Goal: Information Seeking & Learning: Learn about a topic

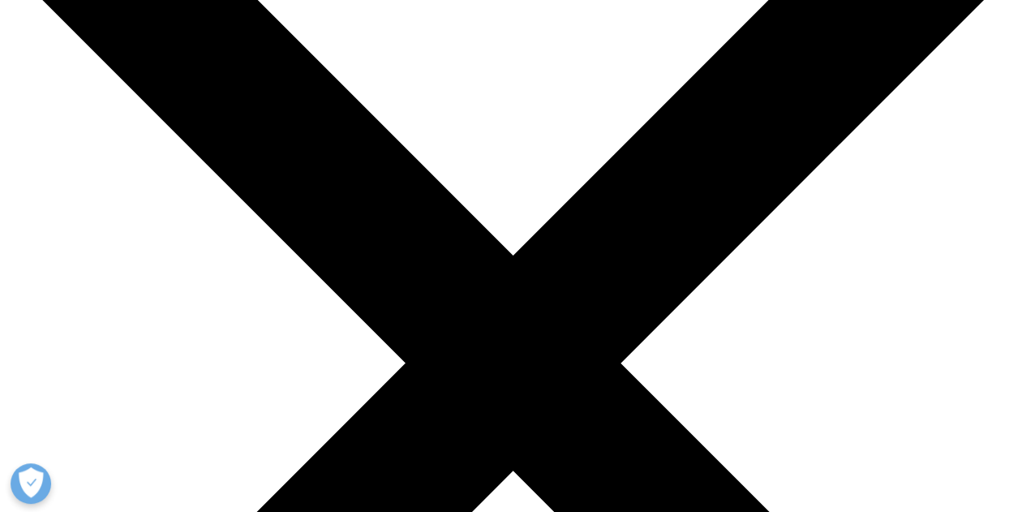
scroll to position [162, 0]
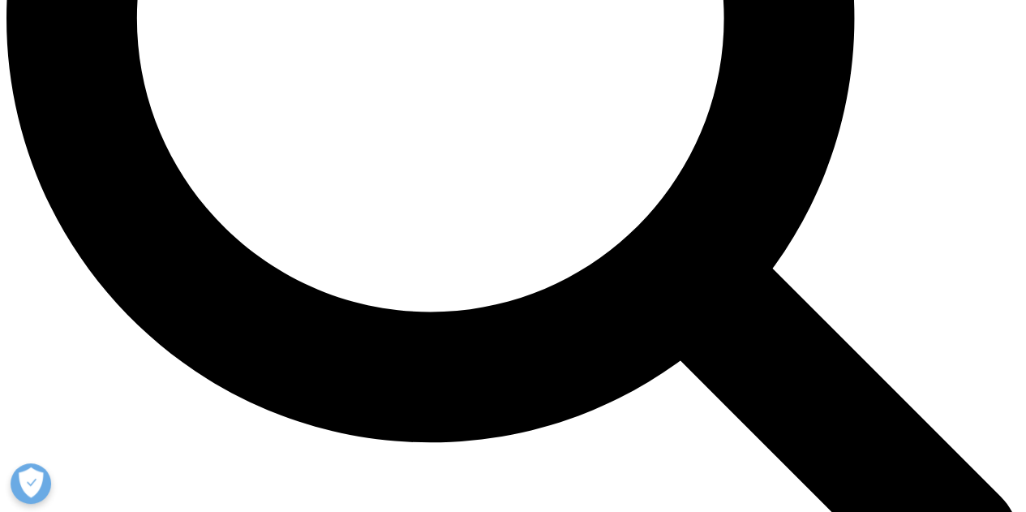
scroll to position [1460, 0]
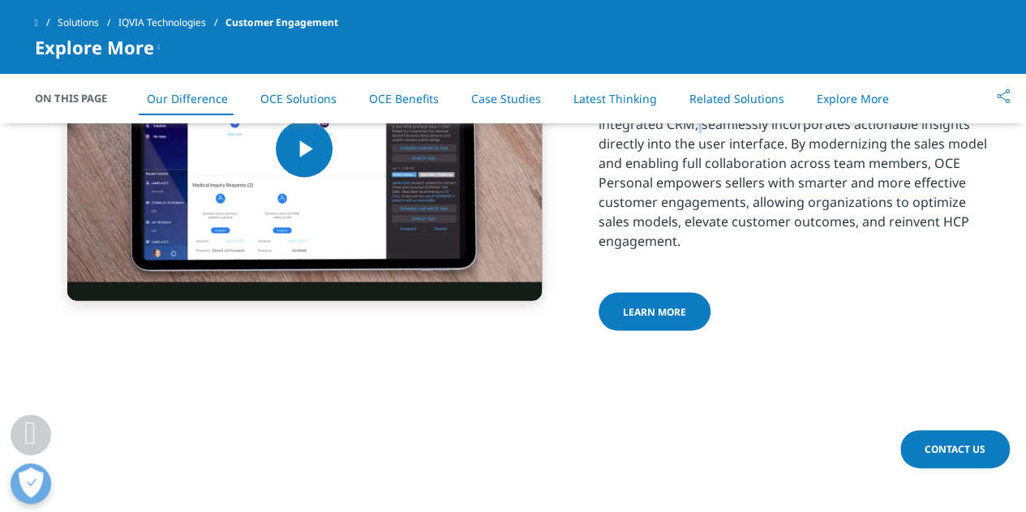
click at [697, 209] on p "Watch this demo video and learn how OCE Personal , an integrated CRM, seamlessl…" at bounding box center [796, 177] width 394 height 166
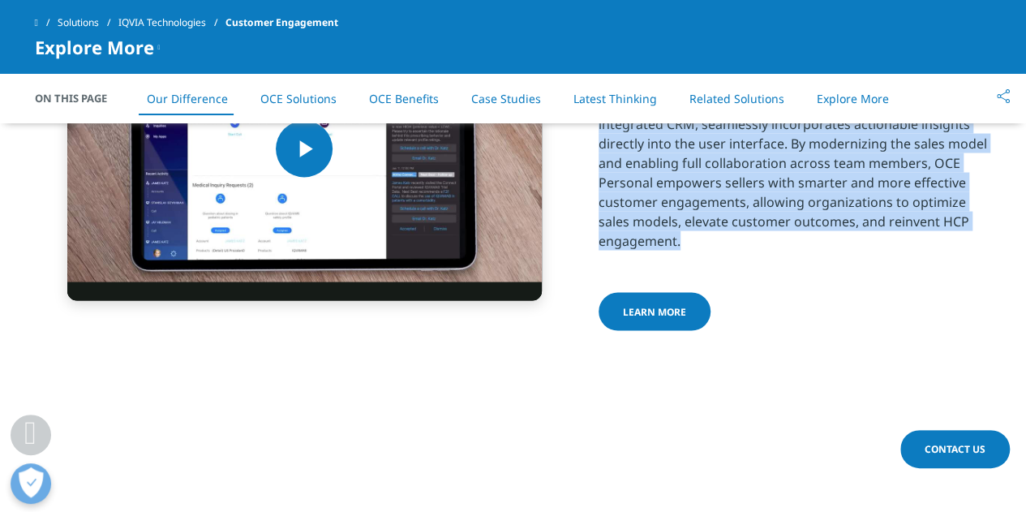
click at [697, 209] on p "Watch this demo video and learn how OCE Personal , an integrated CRM, seamlessl…" at bounding box center [796, 177] width 394 height 166
click at [852, 260] on p "Watch this demo video and learn how OCE Personal , an integrated CRM, seamlessl…" at bounding box center [796, 177] width 394 height 166
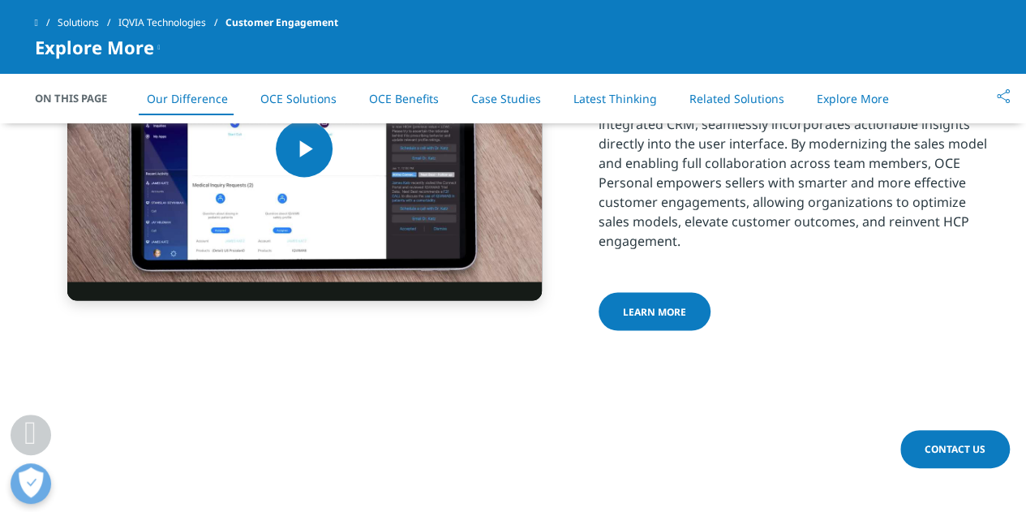
click at [721, 260] on p "Watch this demo video and learn how OCE Personal , an integrated CRM, seamlessl…" at bounding box center [796, 177] width 394 height 166
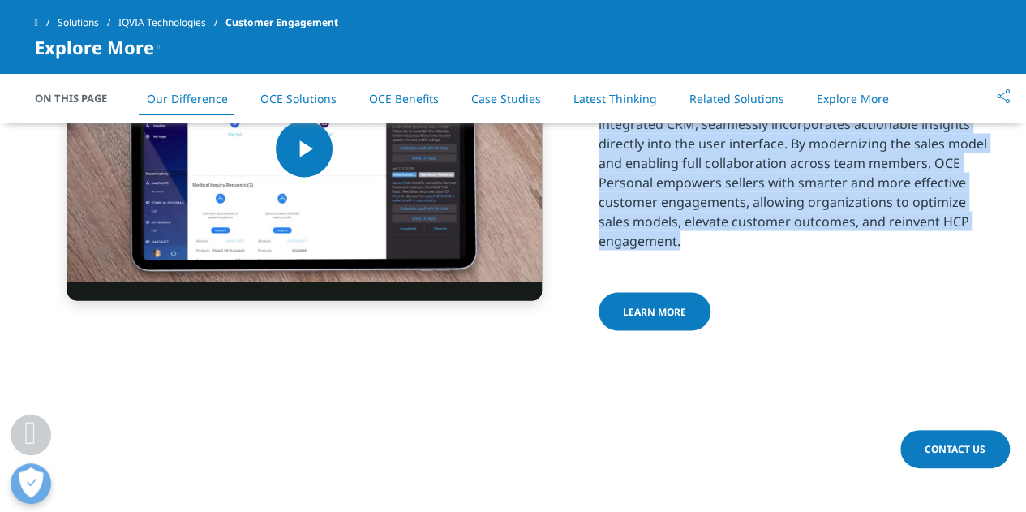
click at [721, 260] on p "Watch this demo video and learn how OCE Personal , an integrated CRM, seamlessl…" at bounding box center [796, 177] width 394 height 166
click at [717, 260] on p "Watch this demo video and learn how OCE Personal , an integrated CRM, seamlessl…" at bounding box center [796, 177] width 394 height 166
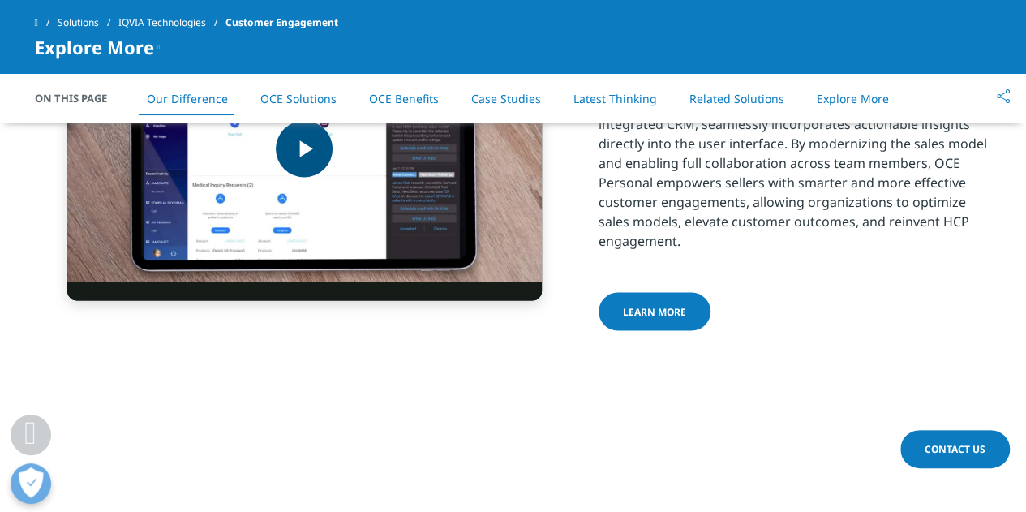
click at [304, 148] on span "Video Player" at bounding box center [304, 148] width 0 height 0
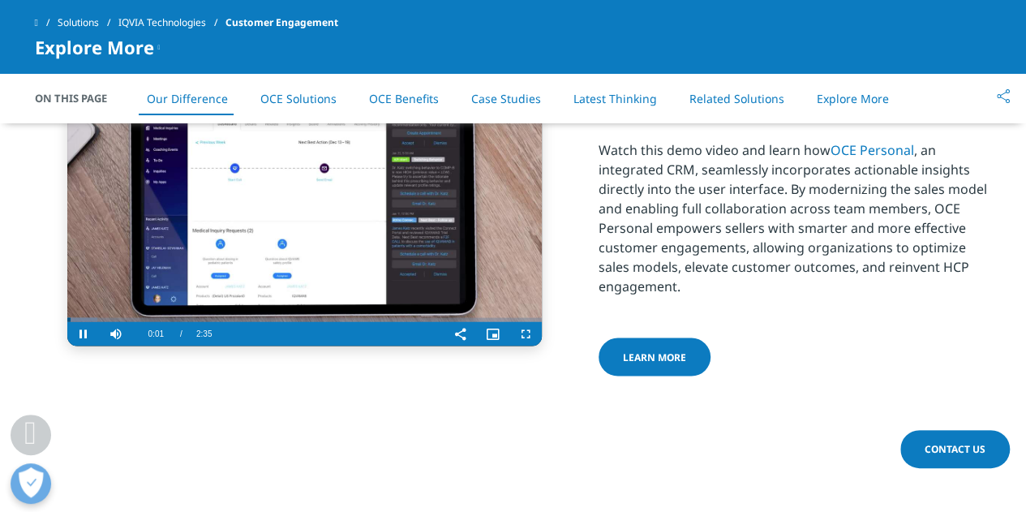
scroll to position [1379, 0]
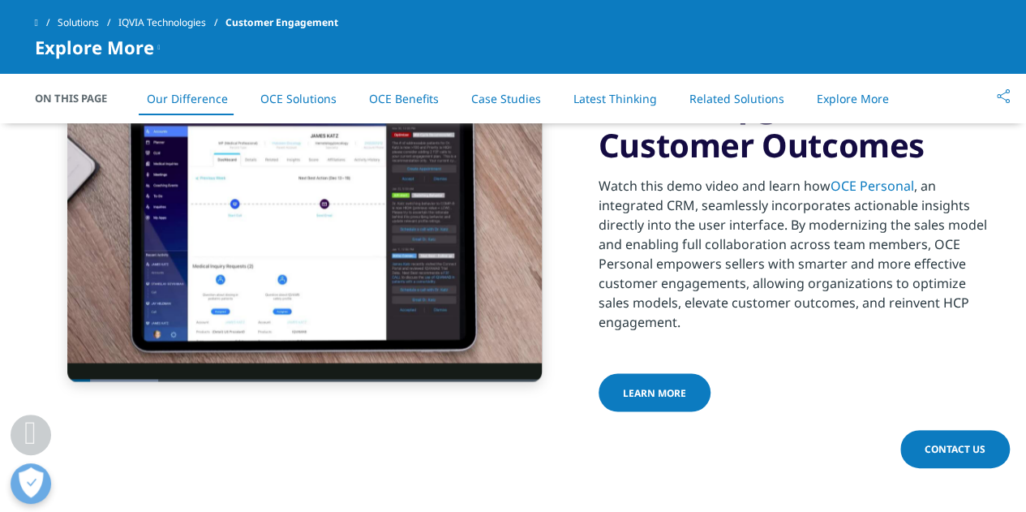
click at [673, 341] on p "Watch this demo video and learn how OCE Personal , an integrated CRM, seamlessl…" at bounding box center [796, 258] width 394 height 166
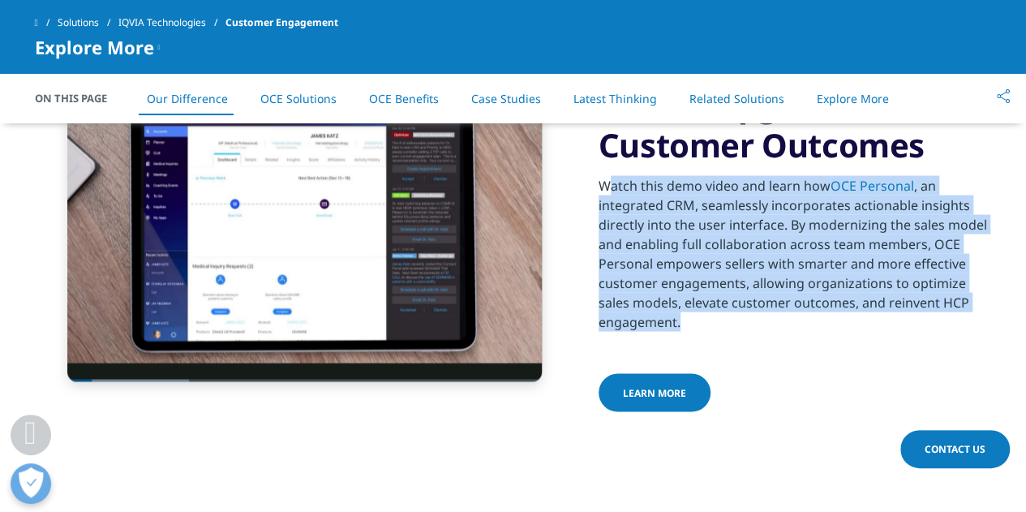
click at [673, 341] on p "Watch this demo video and learn how OCE Personal , an integrated CRM, seamlessl…" at bounding box center [796, 258] width 394 height 166
click at [837, 341] on p "Watch this demo video and learn how OCE Personal , an integrated CRM, seamlessl…" at bounding box center [796, 258] width 394 height 166
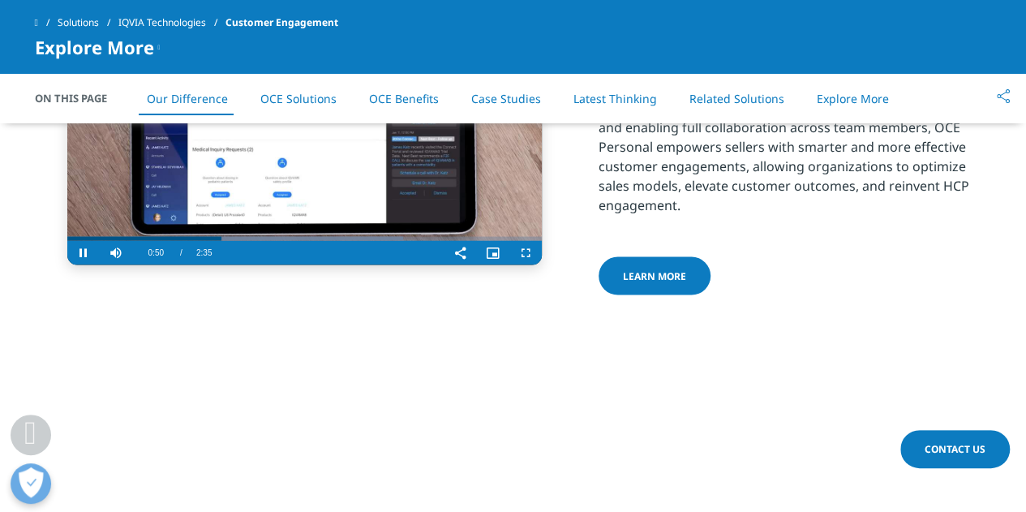
scroll to position [1460, 0]
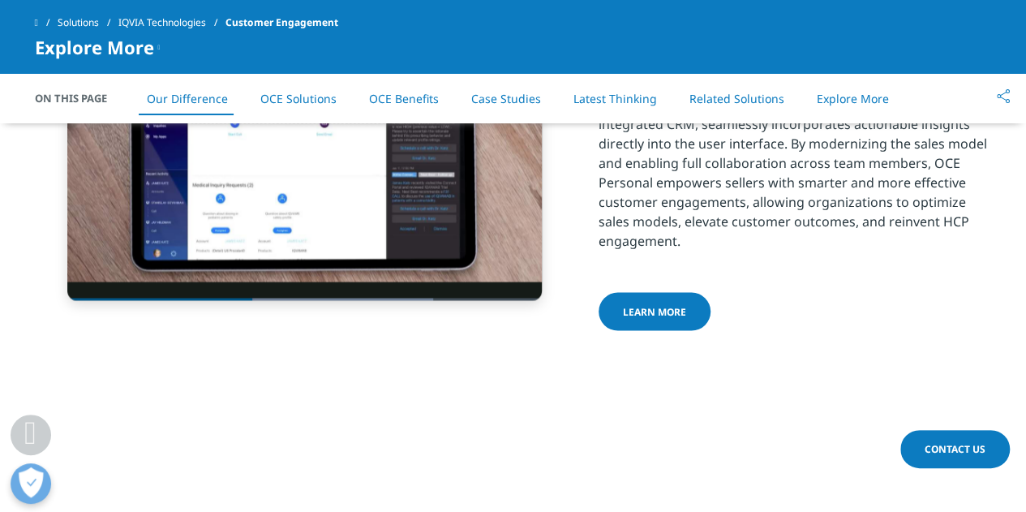
click at [662, 214] on p "Watch this demo video and learn how OCE Personal , an integrated CRM, seamlessl…" at bounding box center [796, 177] width 394 height 166
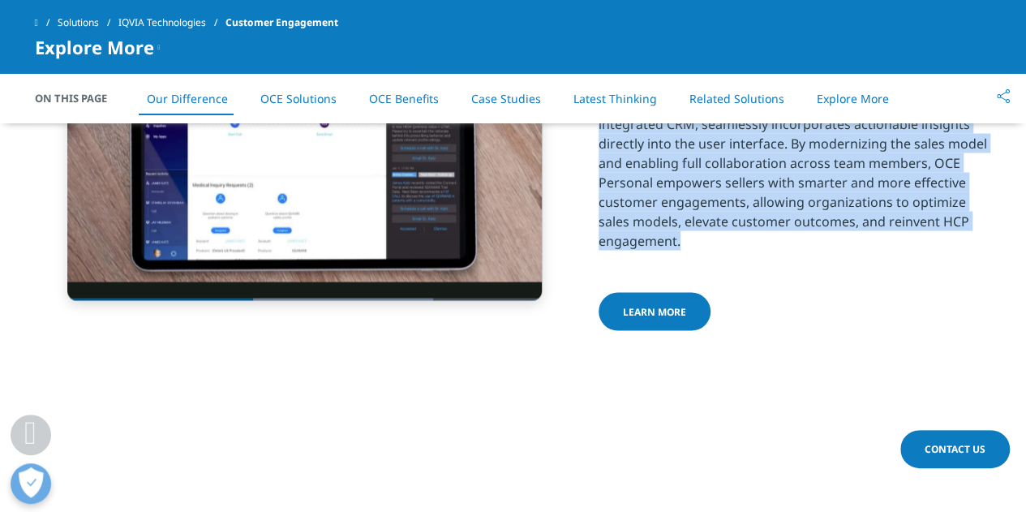
click at [662, 214] on p "Watch this demo video and learn how OCE Personal , an integrated CRM, seamlessl…" at bounding box center [796, 177] width 394 height 166
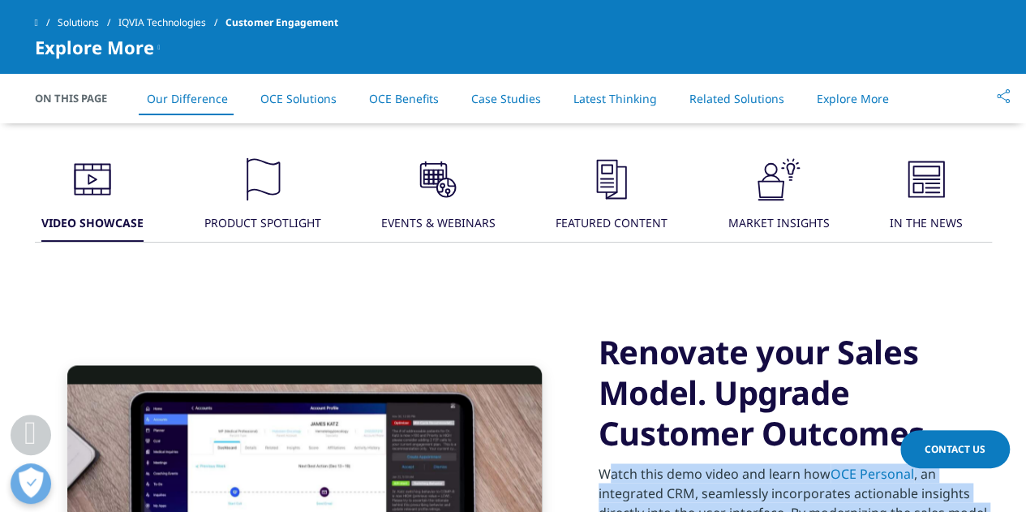
scroll to position [1055, 0]
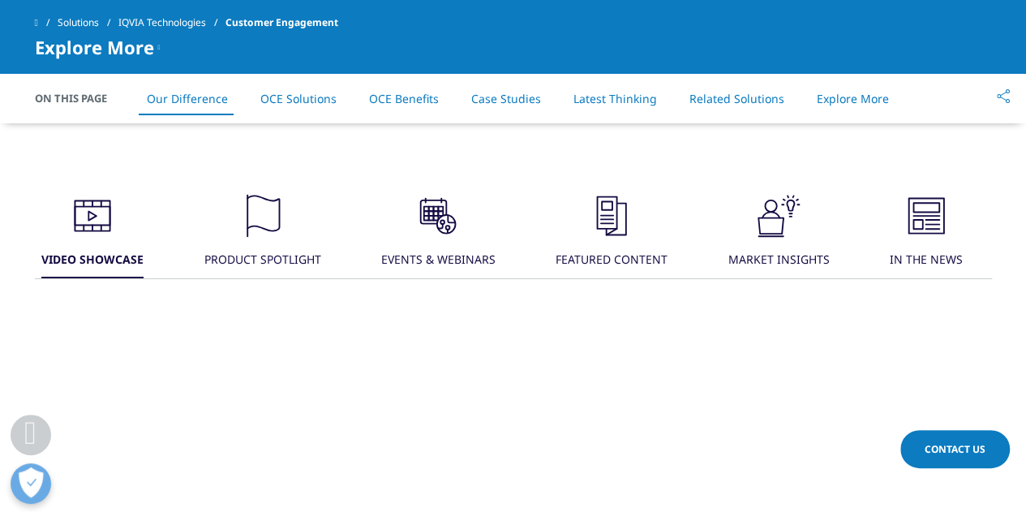
click at [117, 240] on icon ".cls-1{fill:#231f20;}" at bounding box center [92, 215] width 49 height 49
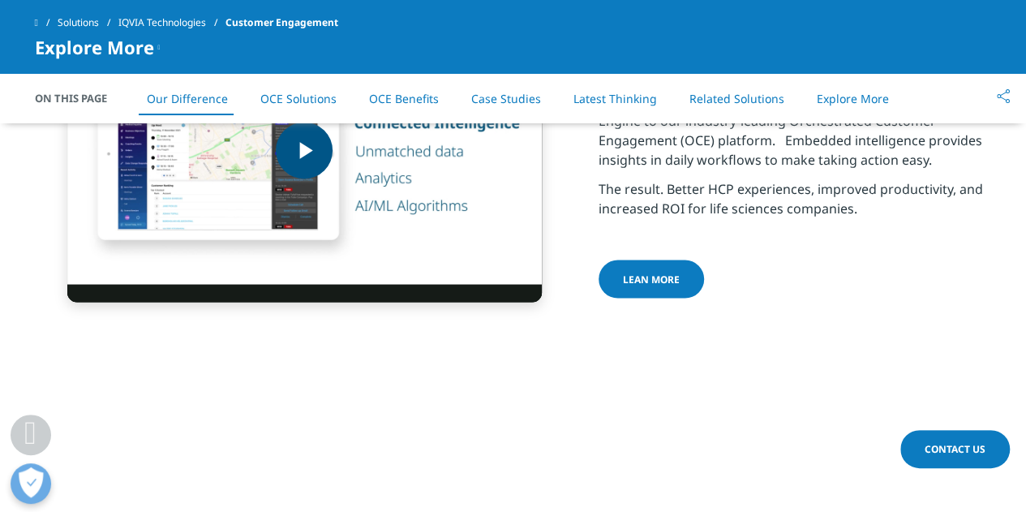
scroll to position [1379, 0]
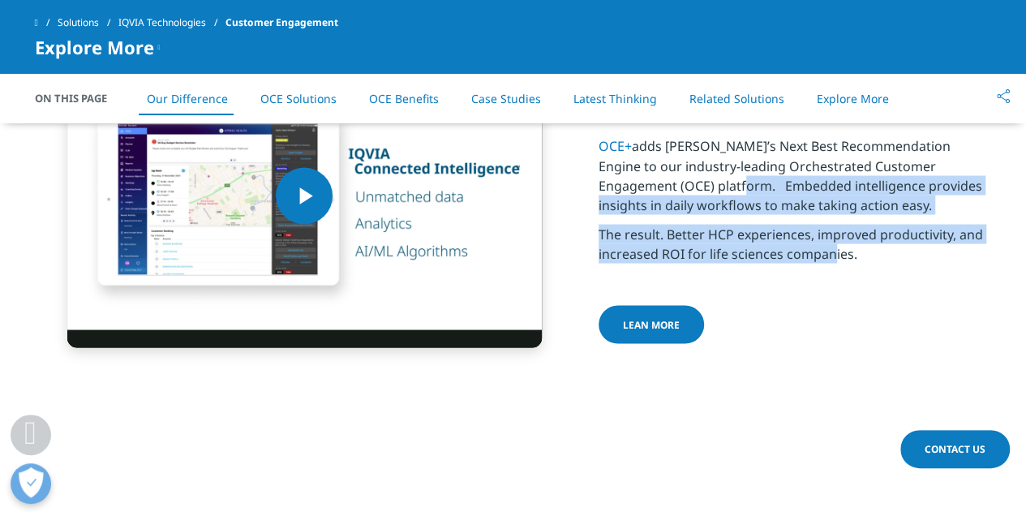
drag, startPoint x: 706, startPoint y: 290, endPoint x: 828, endPoint y: 355, distance: 138.3
click at [828, 273] on div "OCE+ adds IQVIA’s Next Best Recommendation Engine to our industry-leading Orche…" at bounding box center [796, 200] width 394 height 146
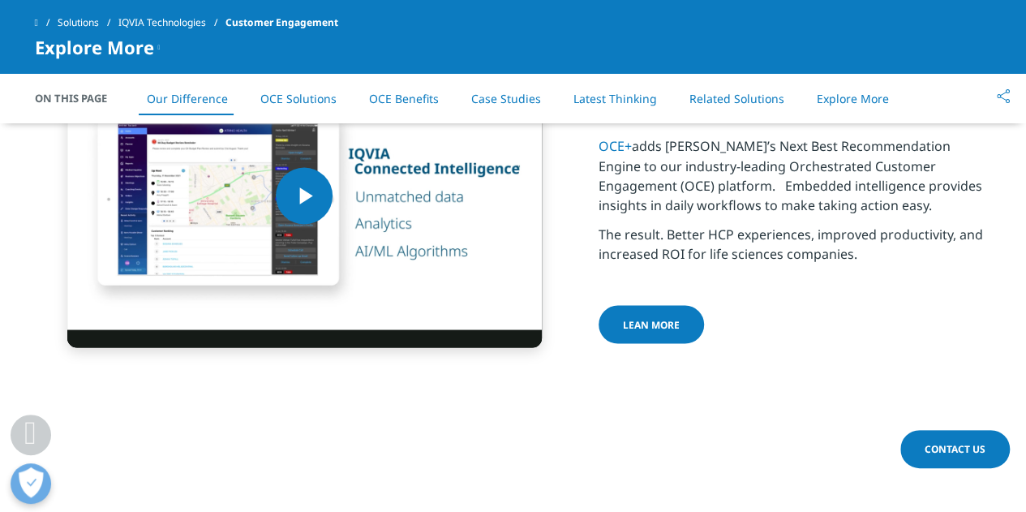
click at [856, 273] on p "The result. Better HCP experiences, improved productivity, and increased ROI fo…" at bounding box center [796, 248] width 394 height 49
drag, startPoint x: 863, startPoint y: 348, endPoint x: 697, endPoint y: 306, distance: 171.6
click at [697, 273] on div "OCE+ adds IQVIA’s Next Best Recommendation Engine to our industry-leading Orche…" at bounding box center [796, 200] width 394 height 146
click at [325, 104] on link "OCE Solutions" at bounding box center [298, 98] width 76 height 15
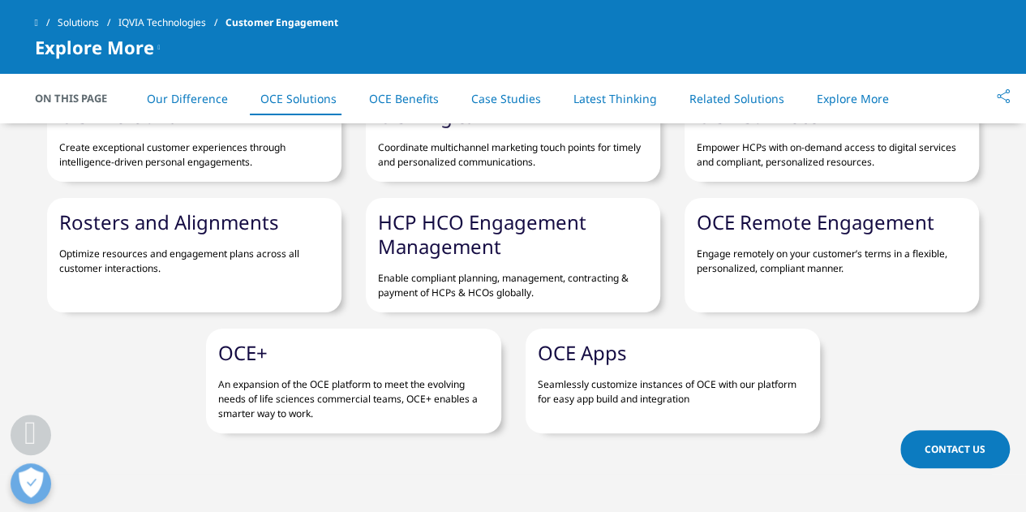
scroll to position [2515, 0]
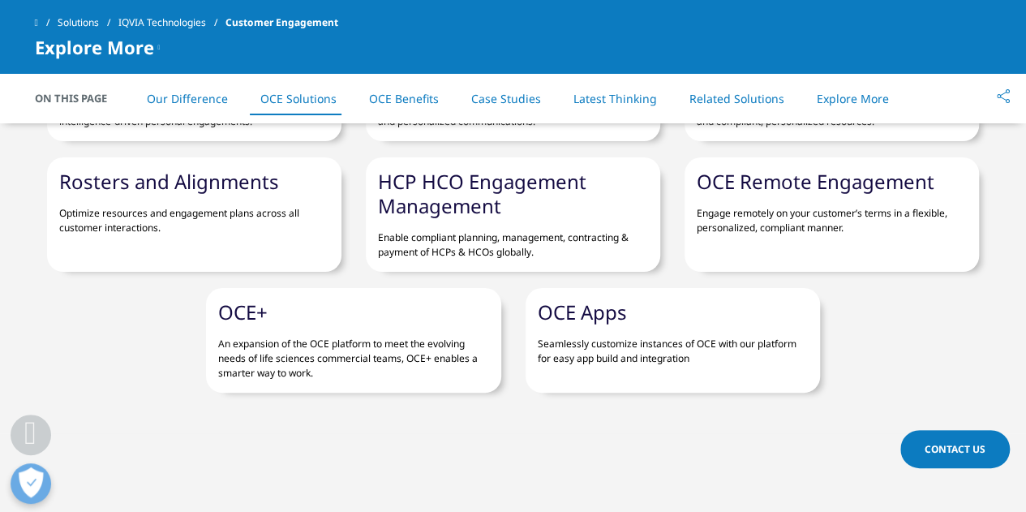
click at [240, 129] on p "Create exceptional customer experiences through intelligence-driven personal en…" at bounding box center [194, 108] width 270 height 41
click at [243, 129] on p "Create exceptional customer experiences through intelligence-driven personal en…" at bounding box center [194, 108] width 270 height 41
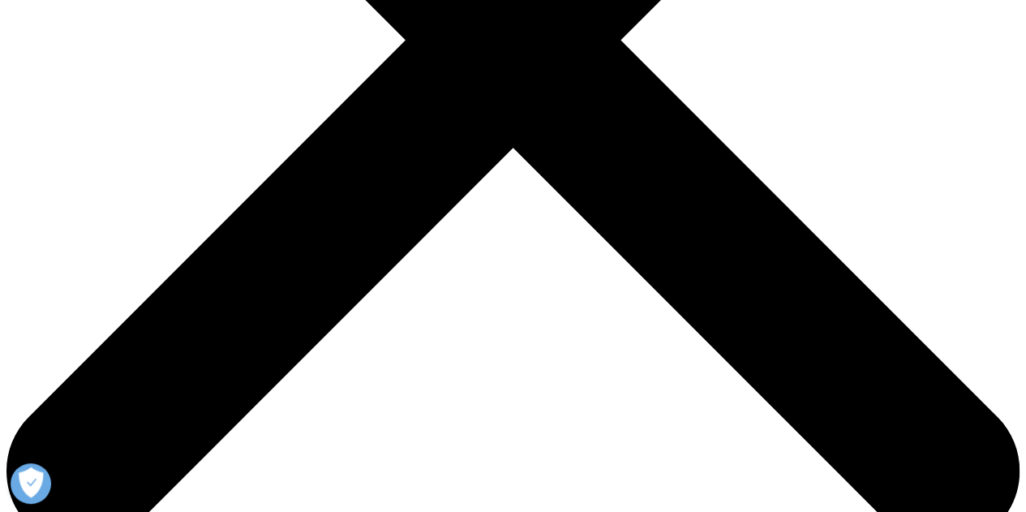
scroll to position [487, 0]
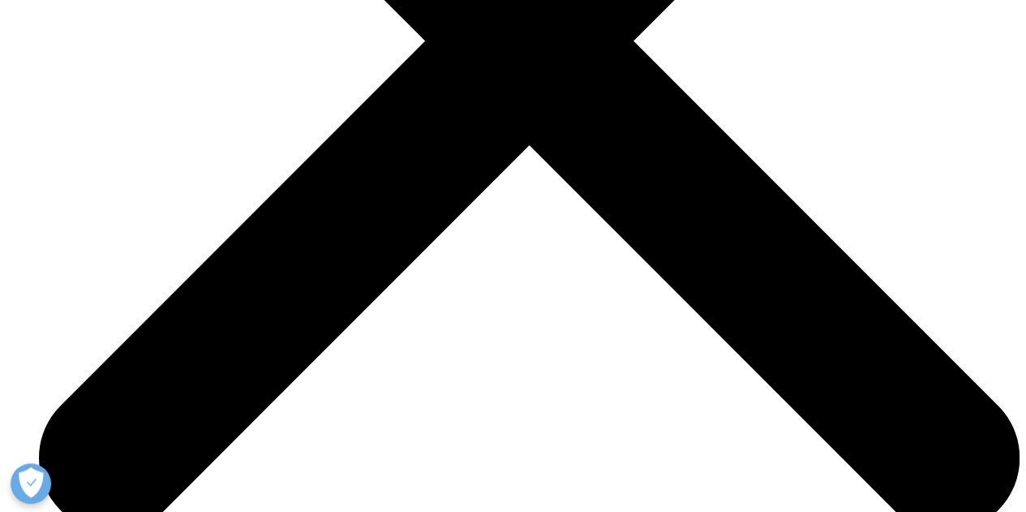
scroll to position [5136, 0]
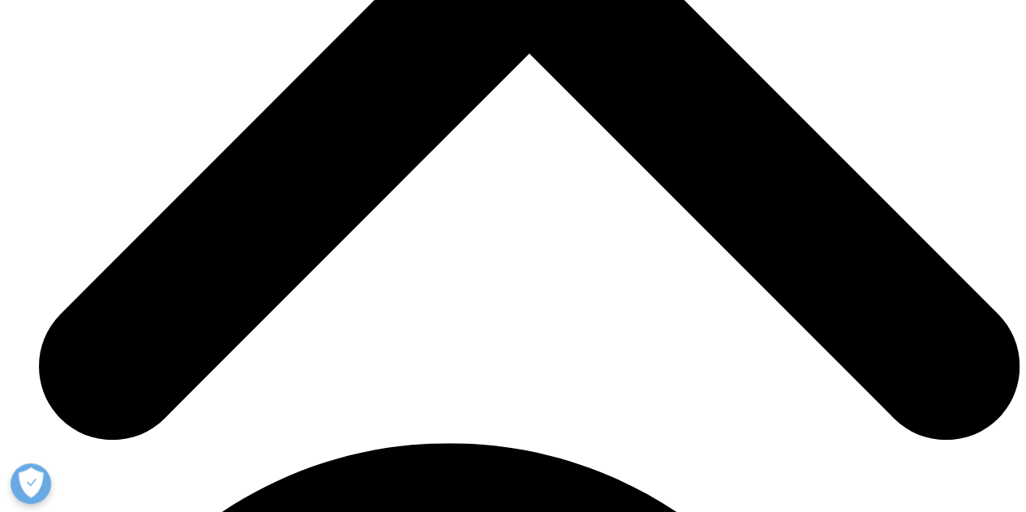
scroll to position [5055, 0]
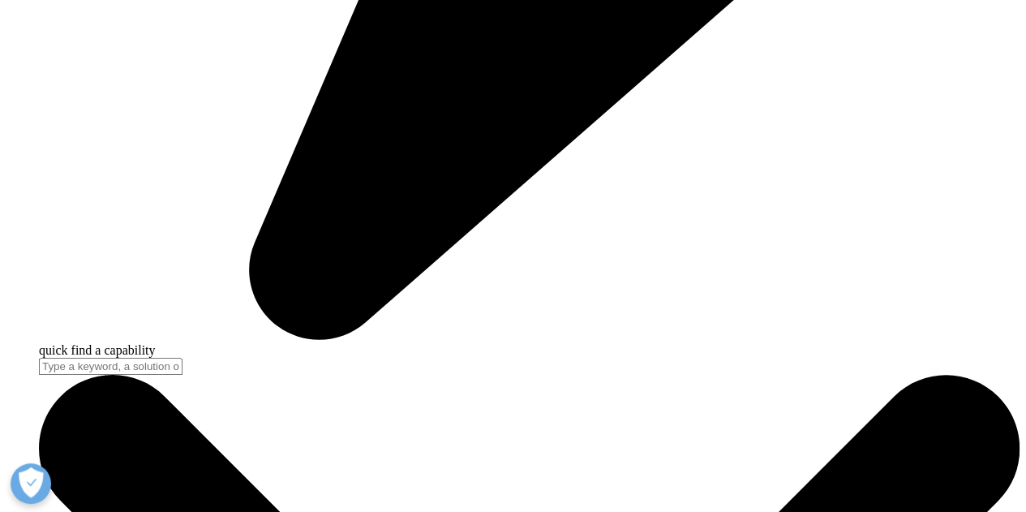
scroll to position [3973, 0]
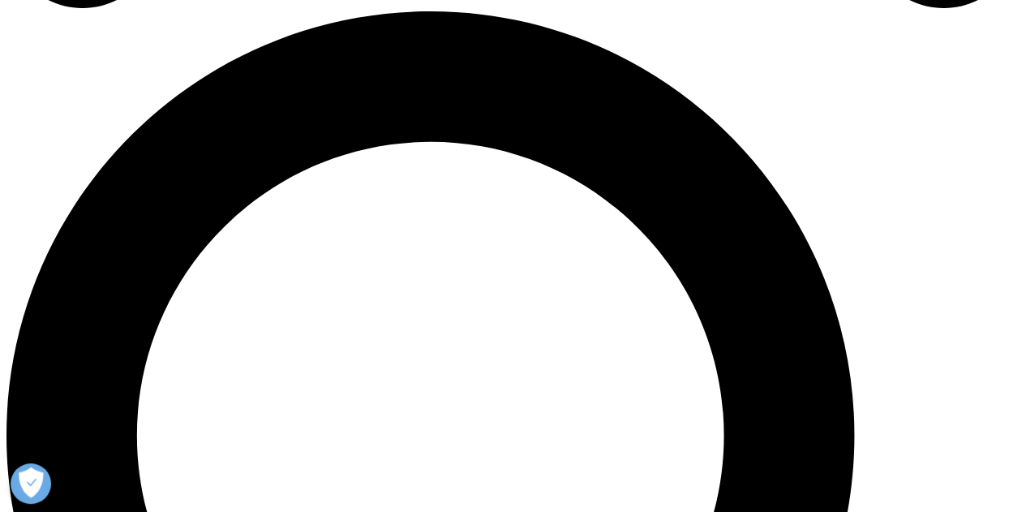
scroll to position [1055, 0]
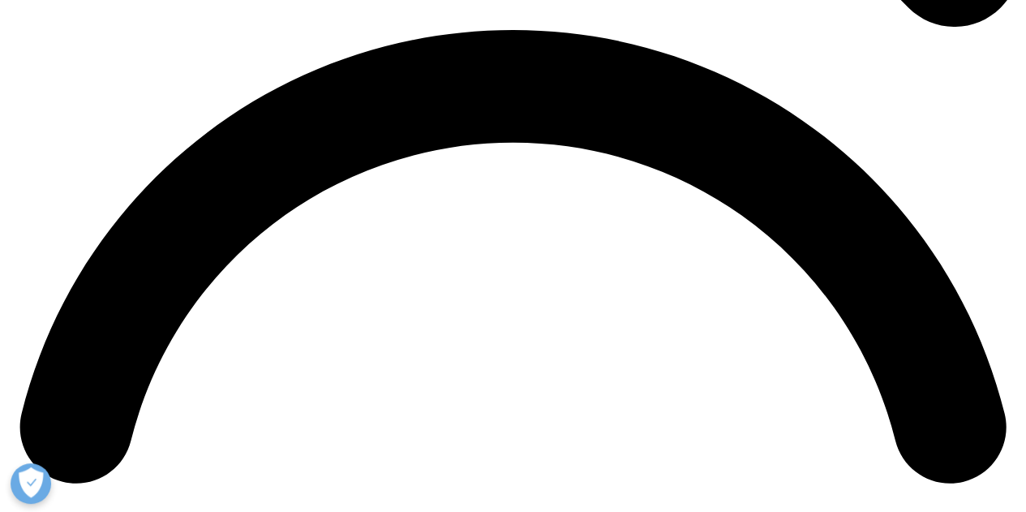
scroll to position [2028, 0]
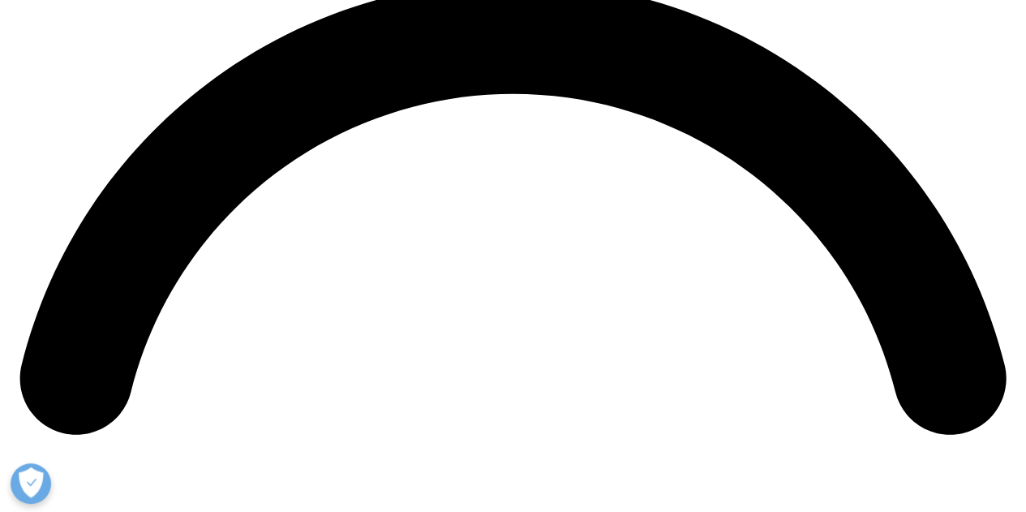
scroll to position [2110, 0]
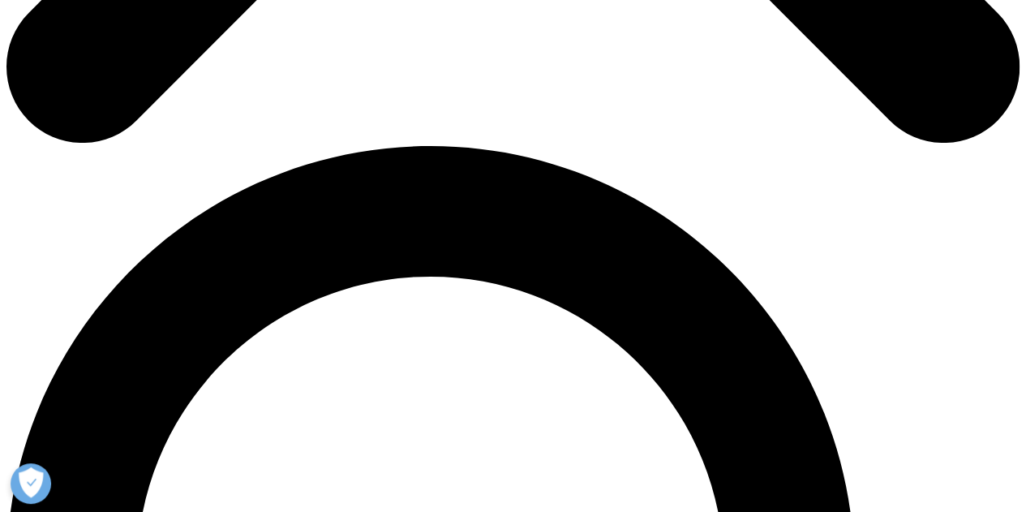
scroll to position [893, 0]
